Goal: Task Accomplishment & Management: Manage account settings

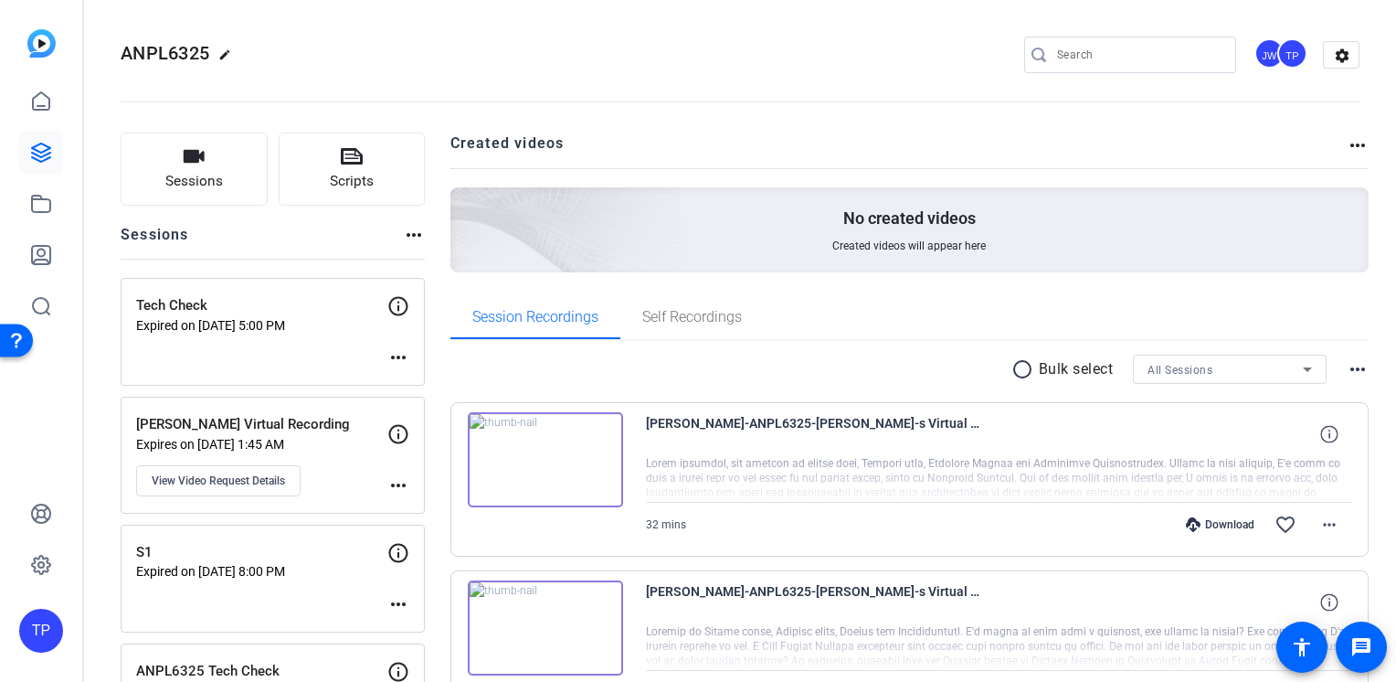
scroll to position [274, 0]
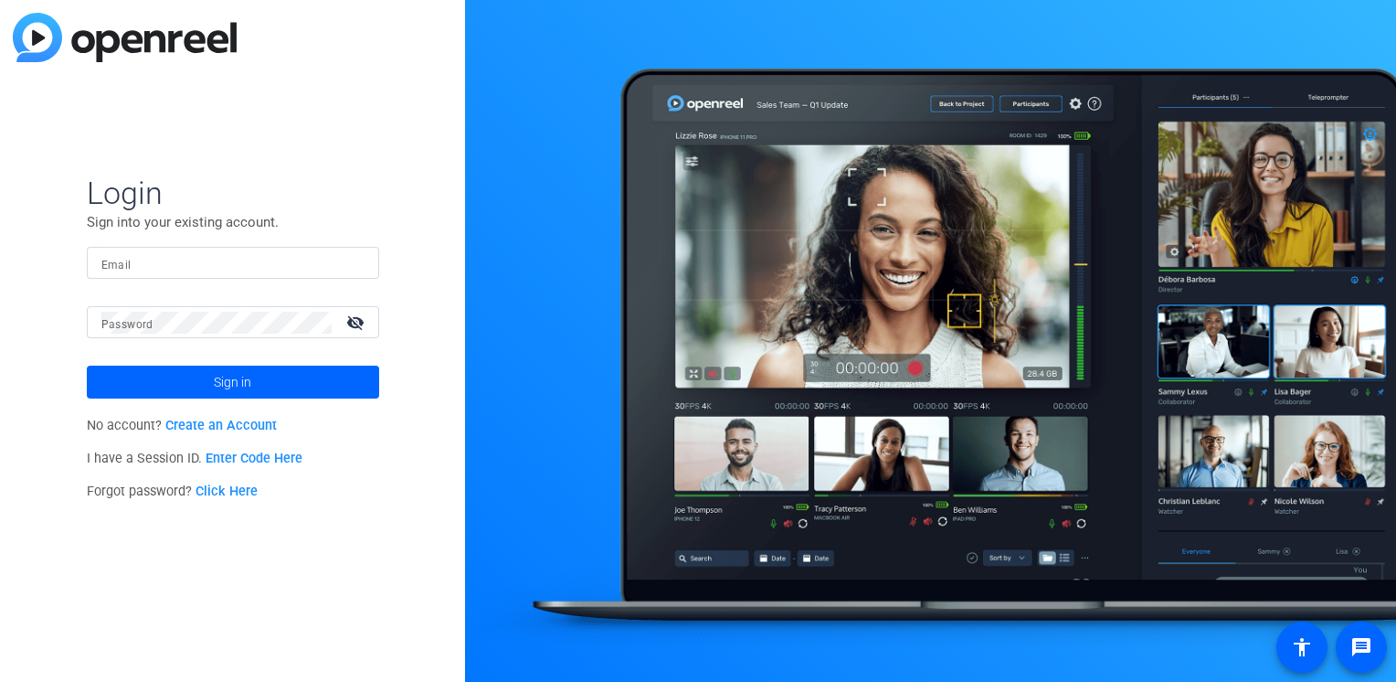
click at [204, 267] on input "Email" at bounding box center [232, 263] width 263 height 22
type input "thomas-perez@bisk.com"
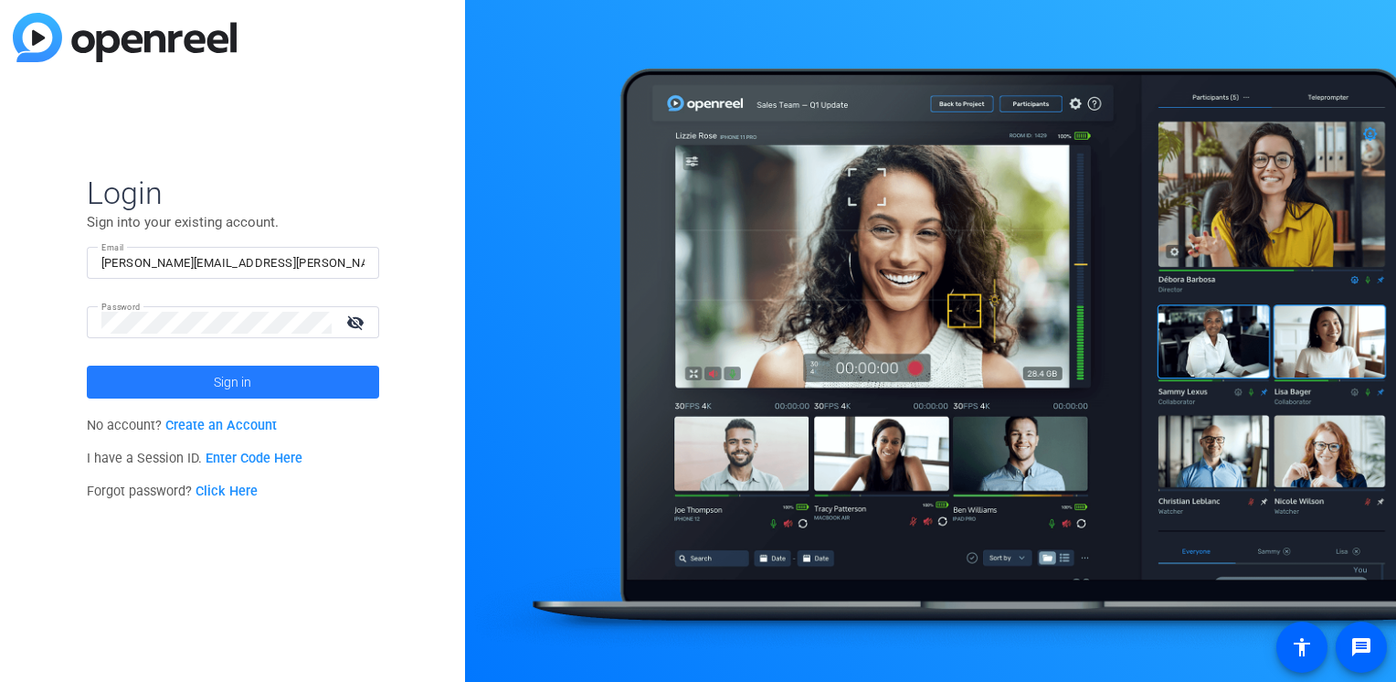
click at [185, 369] on span at bounding box center [233, 382] width 292 height 44
click at [8, 287] on div "Login Sign into your existing account. Email thomas-perez@bisk.com Password vis…" at bounding box center [232, 341] width 465 height 682
click at [37, 322] on div "Login Sign into your existing account. Email thomas-perez@bisk.com Password vis…" at bounding box center [232, 341] width 465 height 682
click at [148, 380] on span at bounding box center [233, 382] width 292 height 44
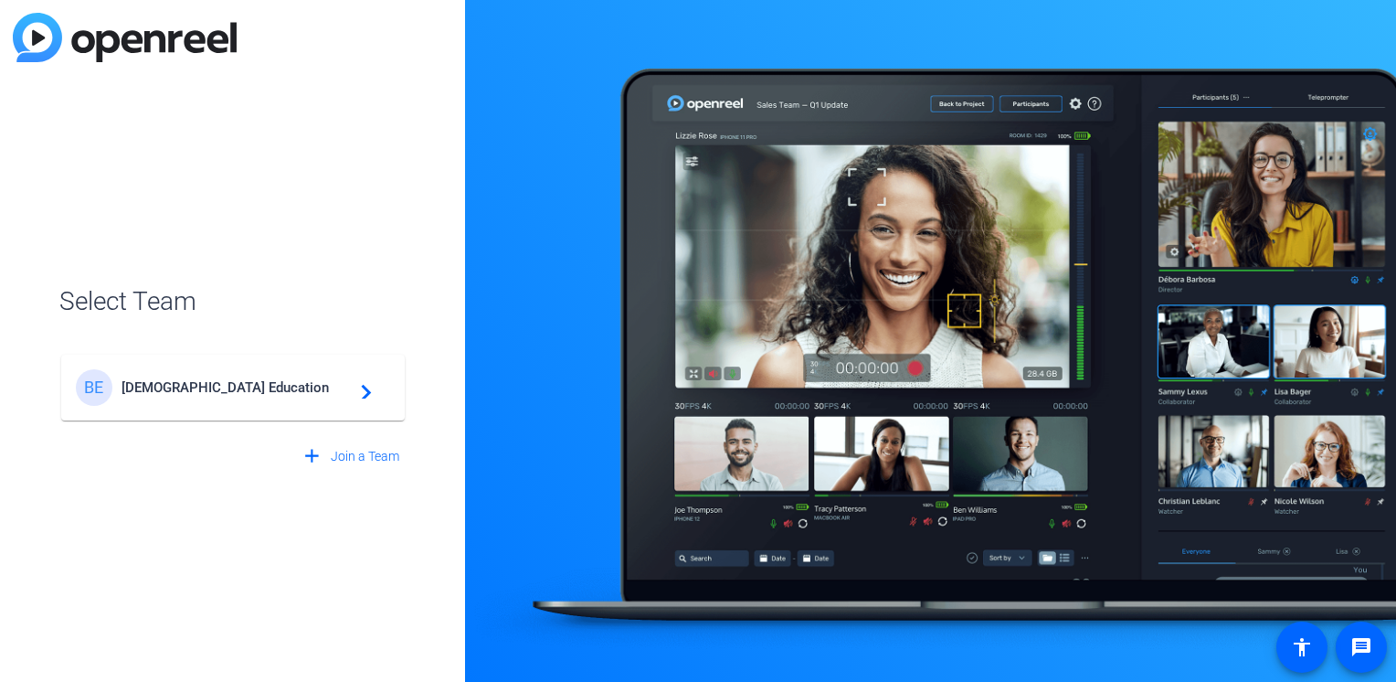
click at [250, 393] on span "Bisk Education" at bounding box center [236, 387] width 228 height 16
